Goal: Information Seeking & Learning: Learn about a topic

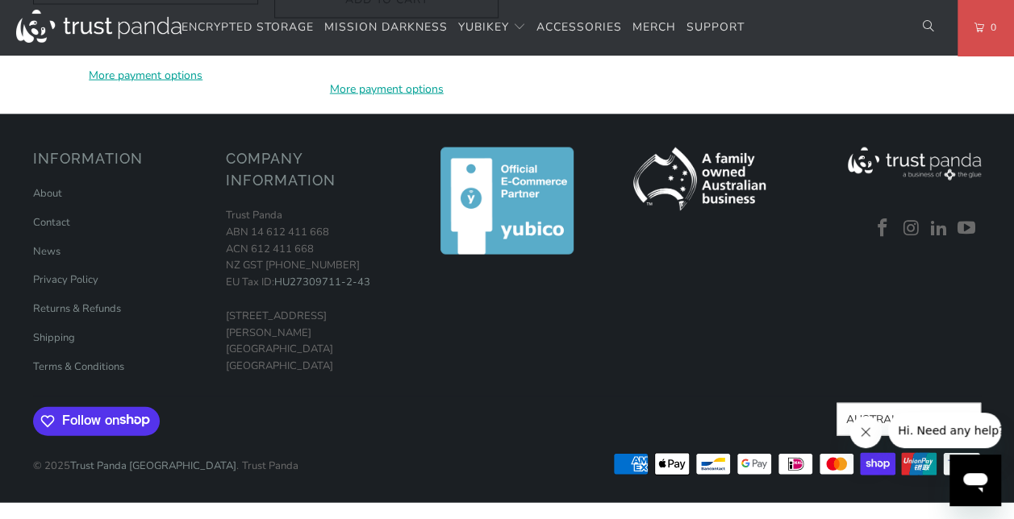
scroll to position [2149, 0]
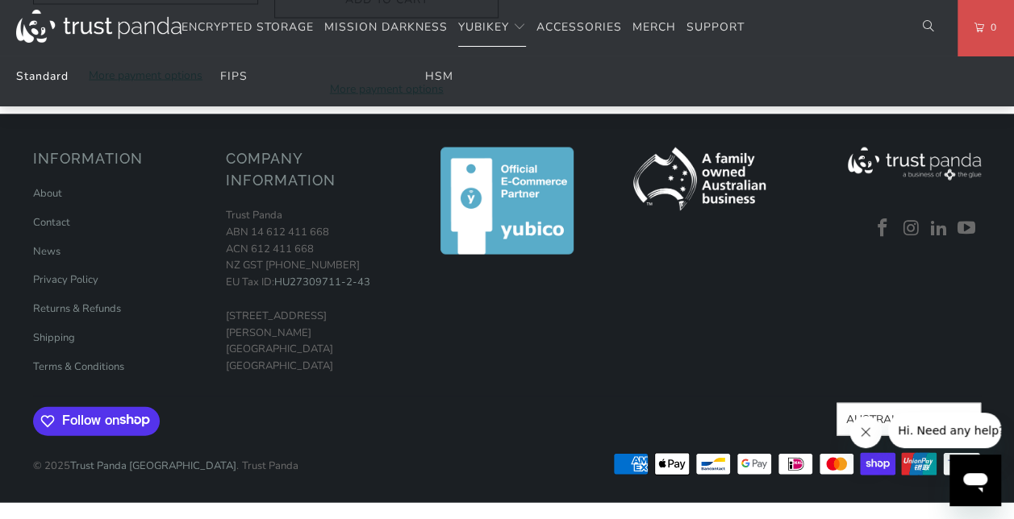
click at [48, 73] on link "Standard" at bounding box center [42, 76] width 52 height 15
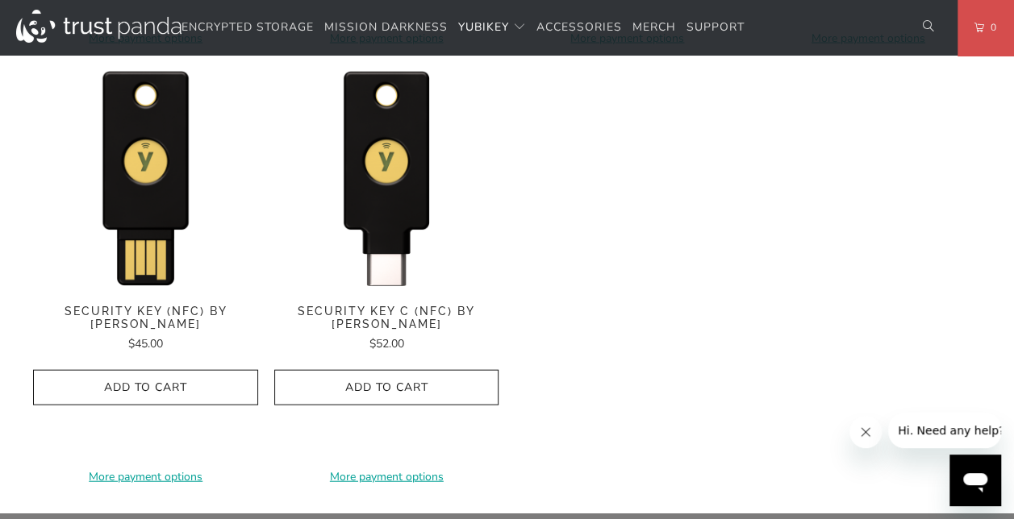
scroll to position [1681, 0]
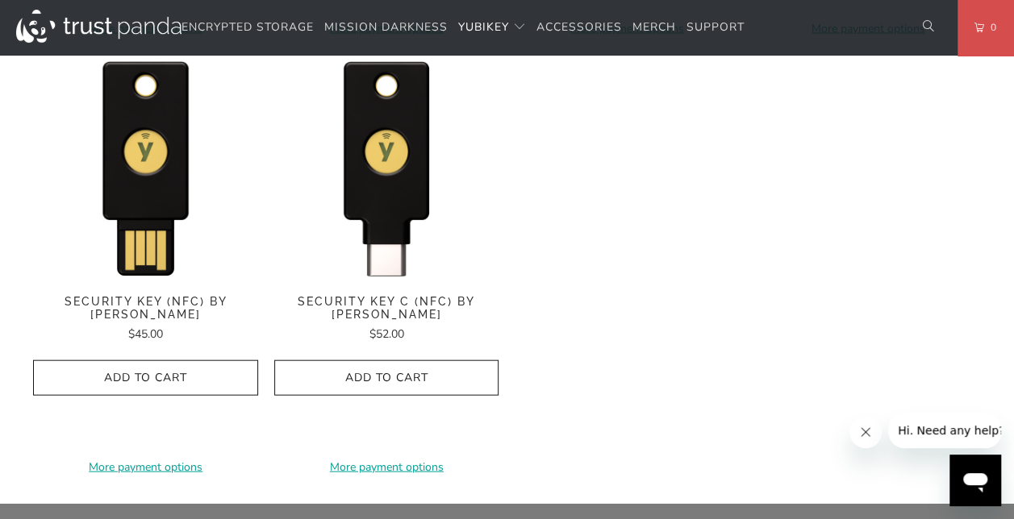
click at [415, 306] on span "Security Key C (NFC) by Yubico" at bounding box center [386, 308] width 225 height 27
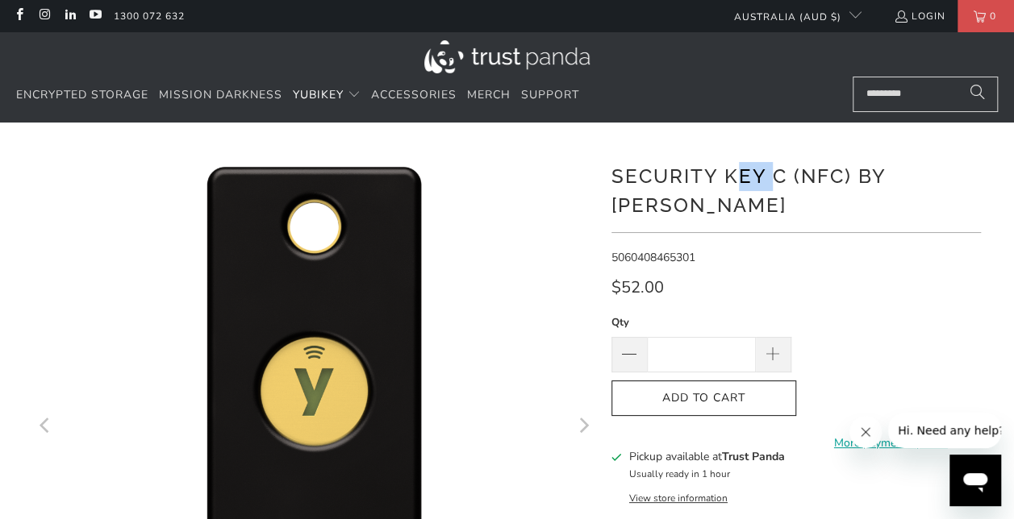
drag, startPoint x: 777, startPoint y: 173, endPoint x: 741, endPoint y: 175, distance: 35.5
click at [741, 175] on h1 "Security Key C (NFC) by Yubico" at bounding box center [795, 189] width 369 height 61
drag, startPoint x: 779, startPoint y: 181, endPoint x: 608, endPoint y: 181, distance: 171.0
copy h1 "Security Key C"
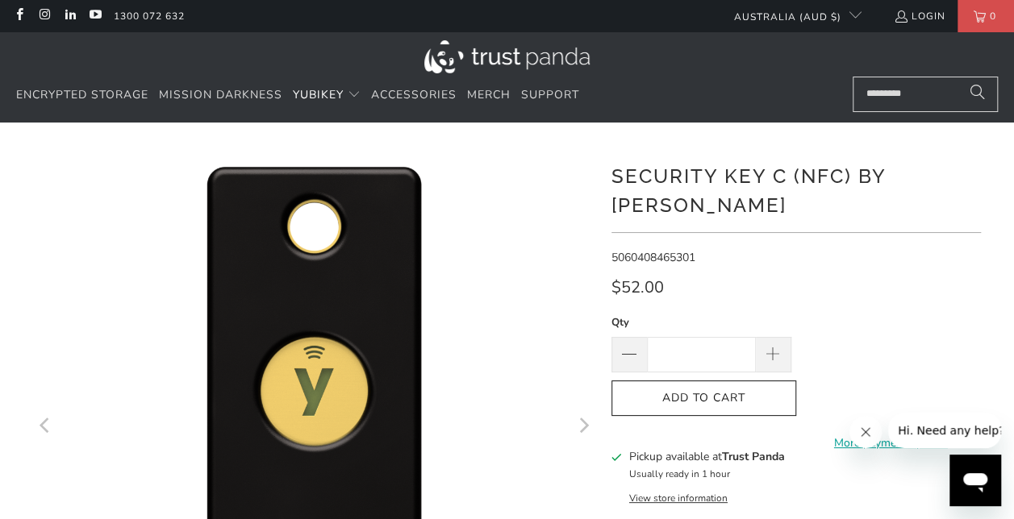
click at [892, 186] on h1 "Security Key C (NFC) by Yubico" at bounding box center [795, 189] width 369 height 61
click at [884, 173] on h1 "Security Key C (NFC) by Yubico" at bounding box center [795, 189] width 369 height 61
